Goal: Information Seeking & Learning: Check status

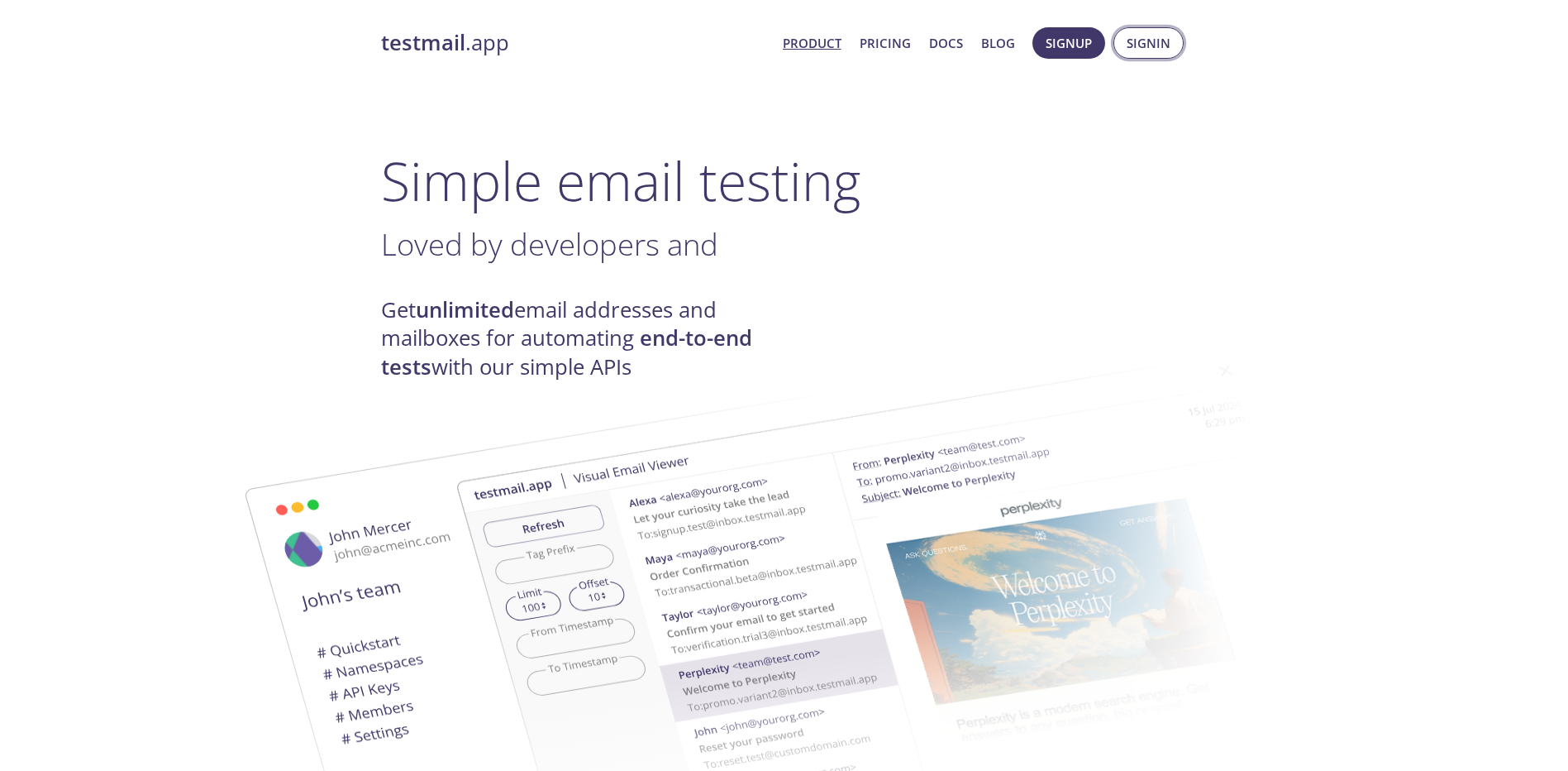
click at [1160, 31] on button "Signin" at bounding box center [1149, 43] width 71 height 31
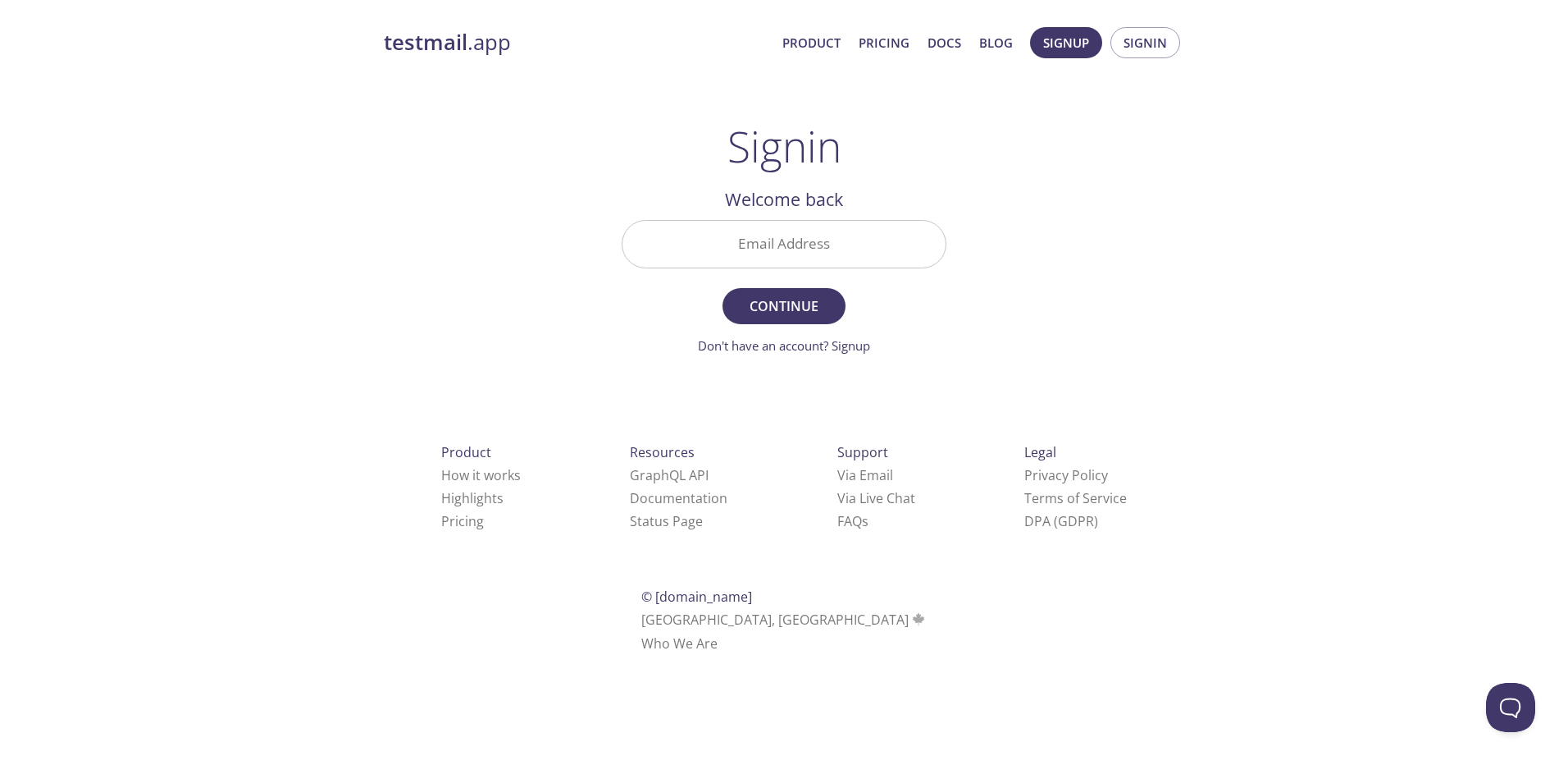
click at [844, 247] on input "Email Address" at bounding box center [784, 244] width 323 height 47
type input "[EMAIL_ADDRESS][DOMAIN_NAME]"
click at [795, 318] on button "Continue" at bounding box center [784, 306] width 123 height 36
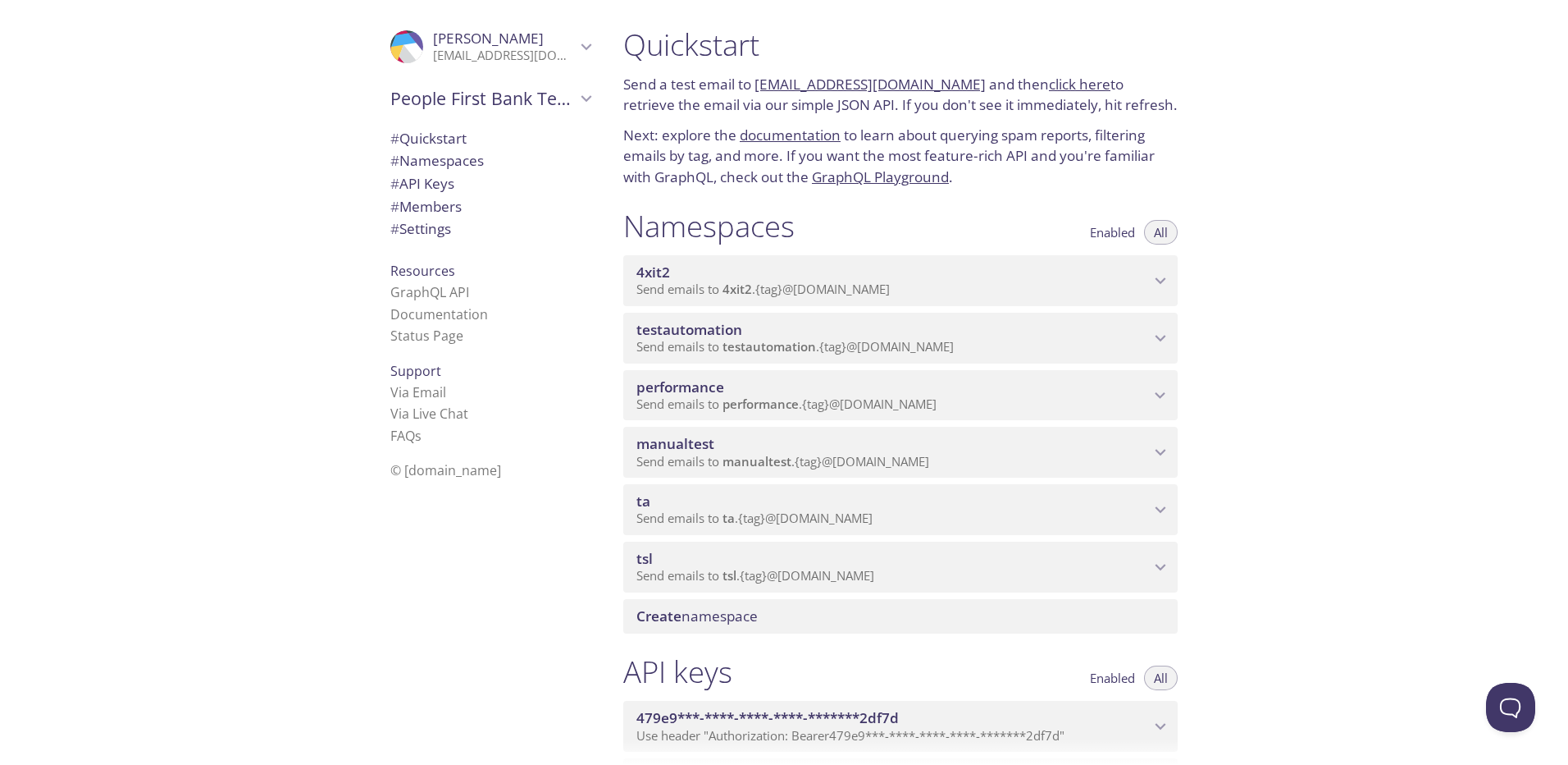
click at [712, 403] on span "Send emails to performance . {tag} @[DOMAIN_NAME]" at bounding box center [786, 403] width 300 height 16
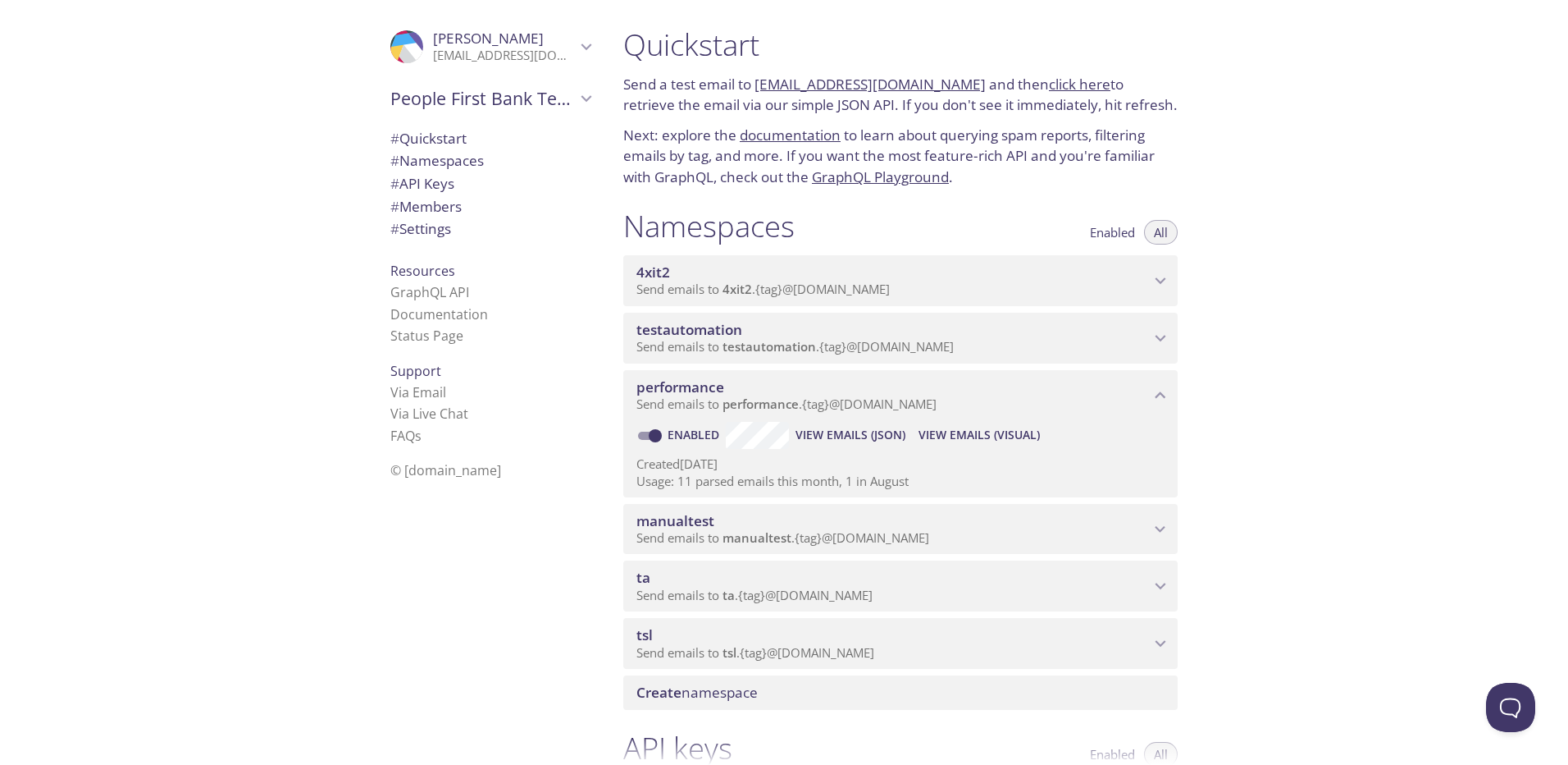
click at [1020, 433] on span "View Emails (Visual)" at bounding box center [979, 434] width 121 height 20
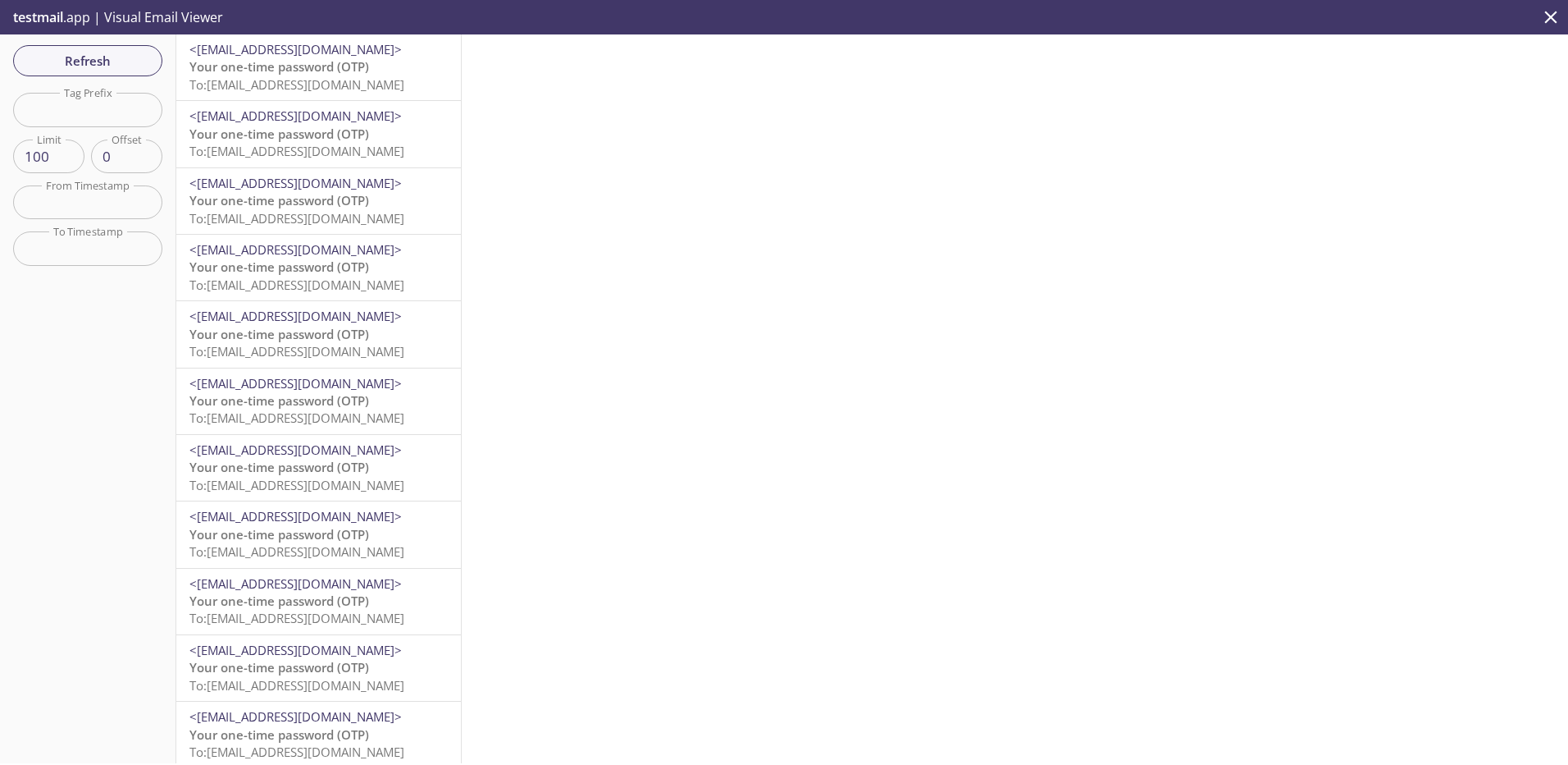
click at [312, 56] on span "<[EMAIL_ADDRESS][DOMAIN_NAME]>" at bounding box center [296, 49] width 213 height 16
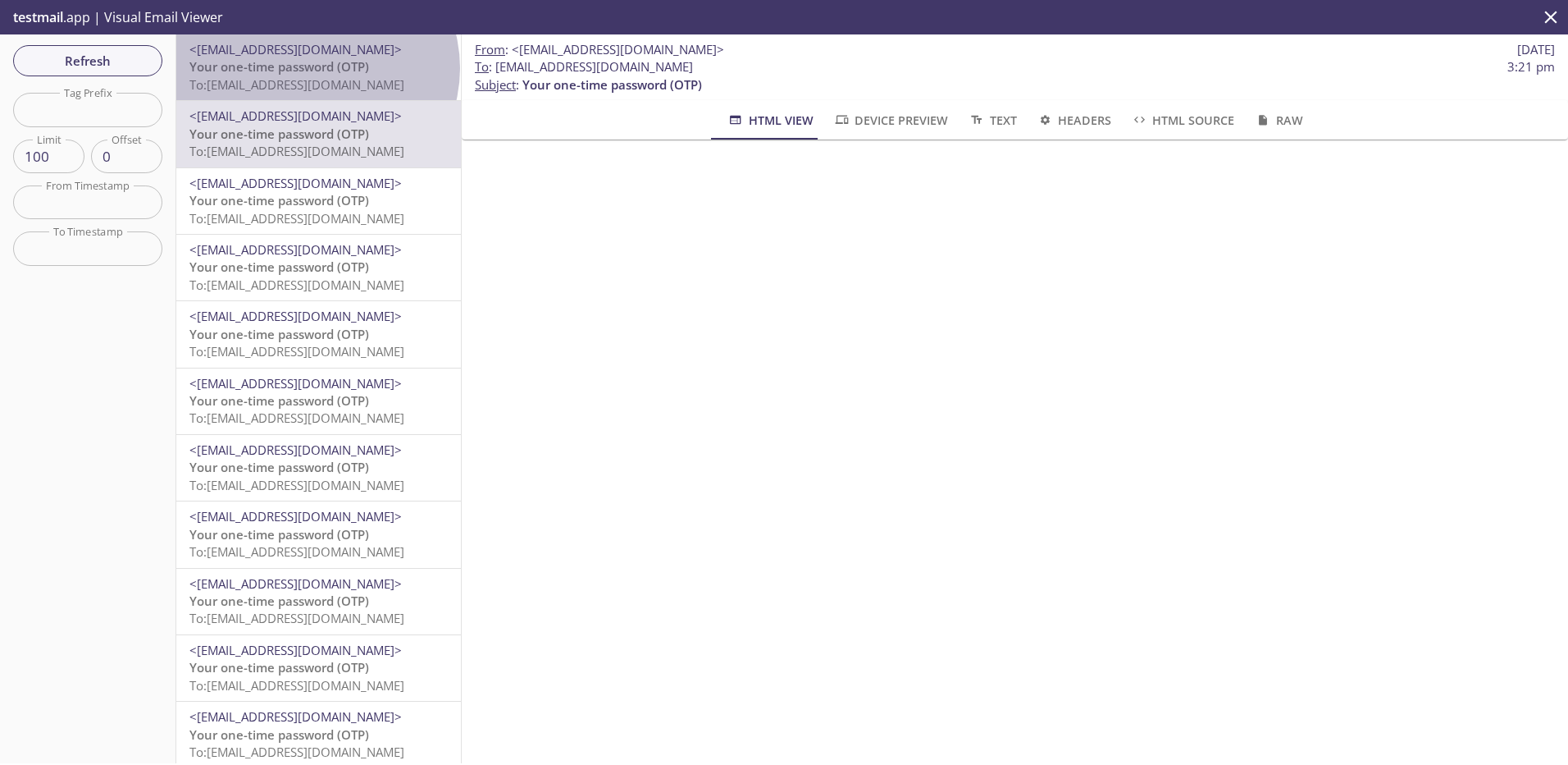
click at [316, 68] on span "Your one-time password (OTP)" at bounding box center [279, 66] width 179 height 16
